Goal: Information Seeking & Learning: Learn about a topic

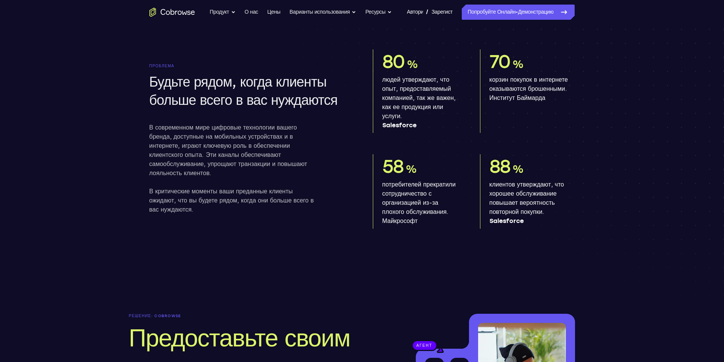
scroll to position [456, 0]
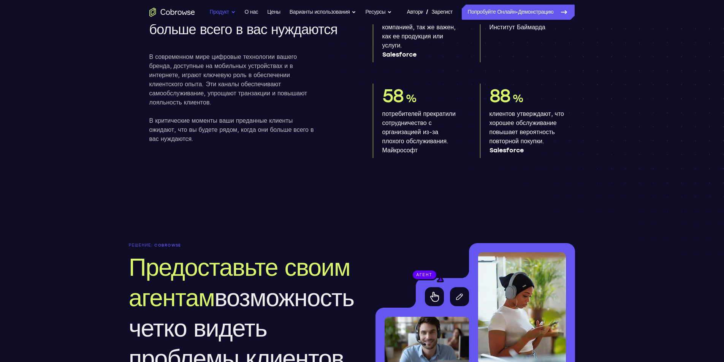
click at [224, 11] on font "Продукт" at bounding box center [219, 12] width 19 height 6
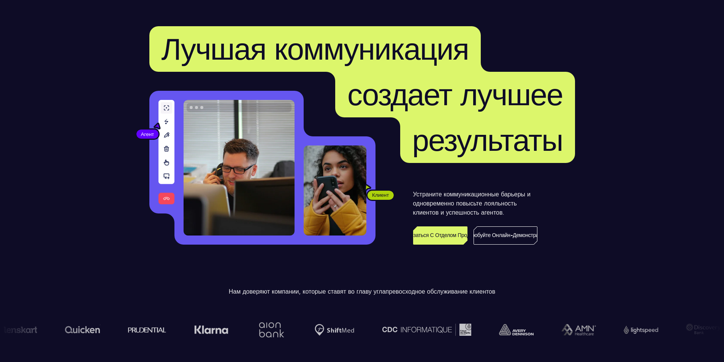
scroll to position [0, 0]
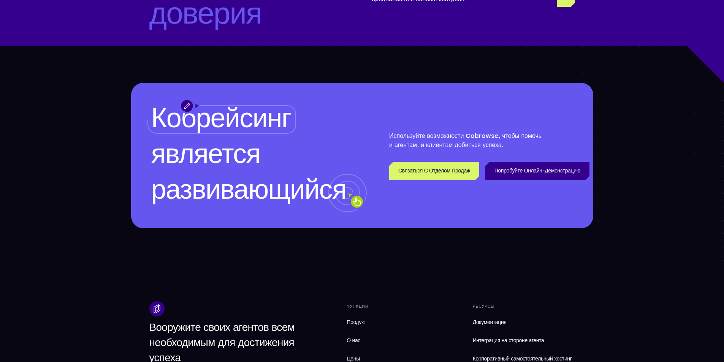
scroll to position [2205, 0]
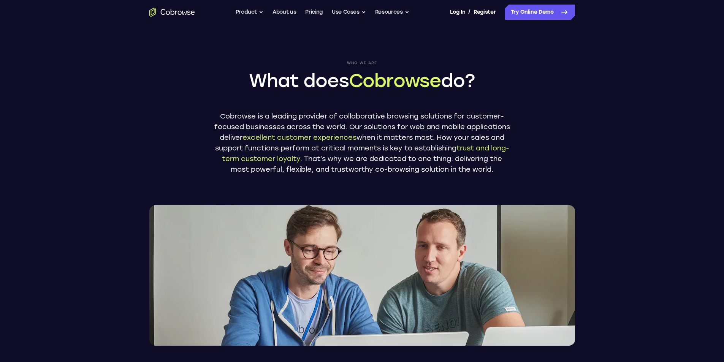
click at [250, 13] on button "Product" at bounding box center [250, 12] width 28 height 15
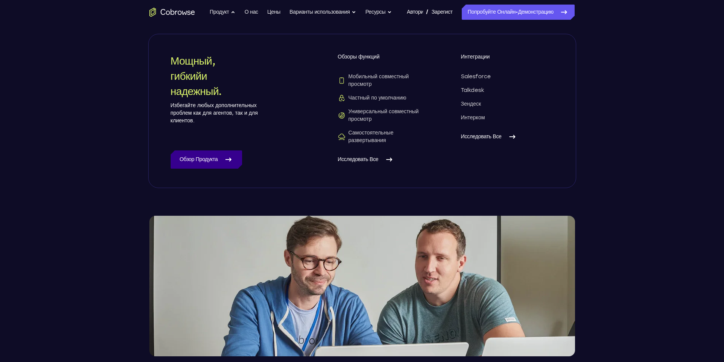
click at [215, 162] on font "Обзор продукта" at bounding box center [199, 159] width 38 height 6
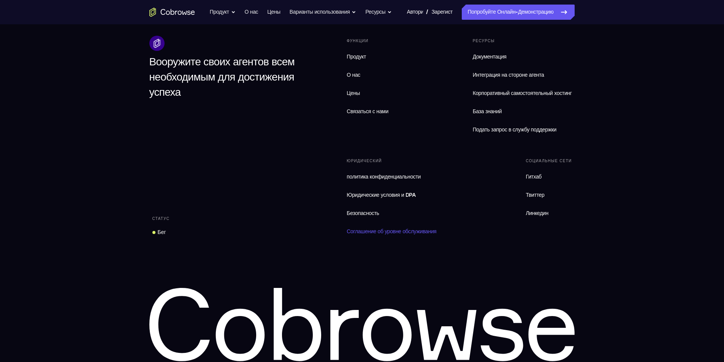
scroll to position [3299, 0]
